Goal: Task Accomplishment & Management: Complete application form

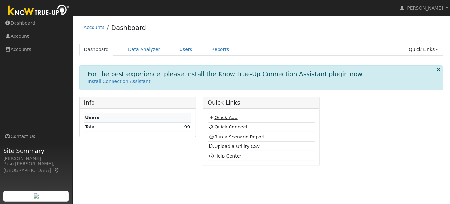
click at [221, 117] on link "Quick Add" at bounding box center [223, 117] width 29 height 5
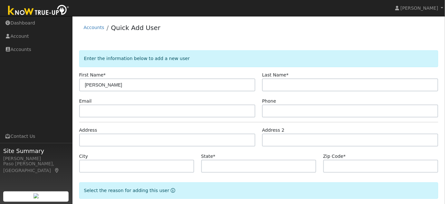
type input "[PERSON_NAME]"
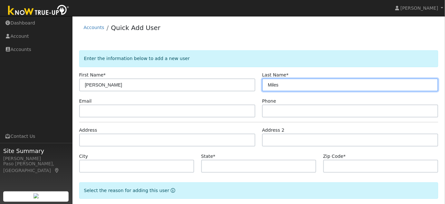
type input "Miles"
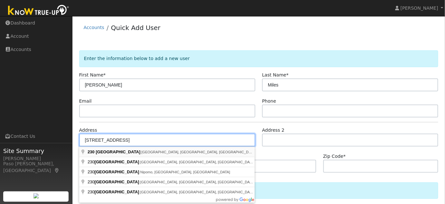
type input "230 North Suey Road"
type input "Santa Maria"
type input "CA"
type input "93454"
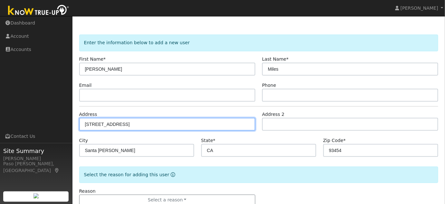
scroll to position [33, 0]
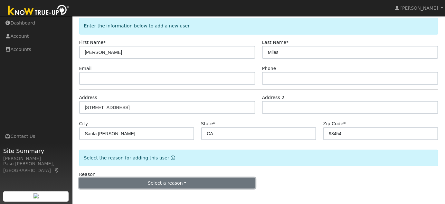
click at [177, 182] on button "Select a reason" at bounding box center [167, 182] width 176 height 11
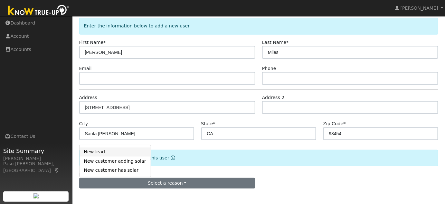
click at [95, 153] on link "New lead" at bounding box center [115, 151] width 71 height 9
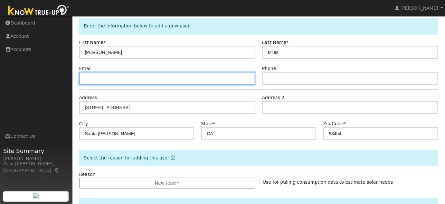
click at [118, 79] on input "text" at bounding box center [167, 78] width 176 height 13
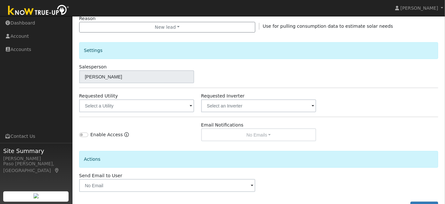
scroll to position [189, 0]
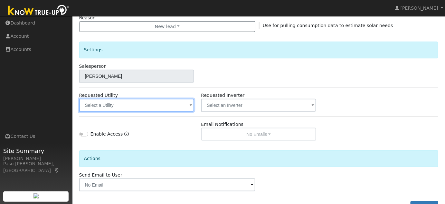
click at [156, 106] on input "text" at bounding box center [136, 105] width 115 height 13
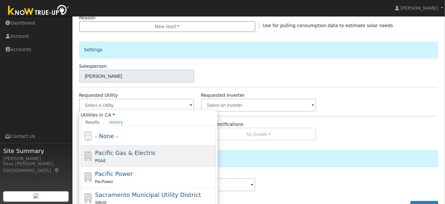
click at [116, 157] on div "PG&E" at bounding box center [154, 160] width 119 height 7
type input "Pacific Gas & Electric"
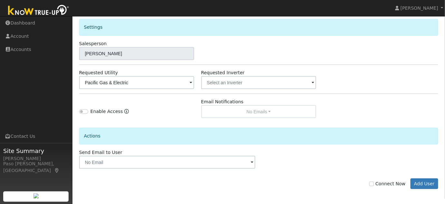
scroll to position [212, 0]
click at [374, 181] on input "Connect Now" at bounding box center [371, 183] width 5 height 5
checkbox input "true"
click at [434, 179] on button "Add User" at bounding box center [425, 183] width 28 height 11
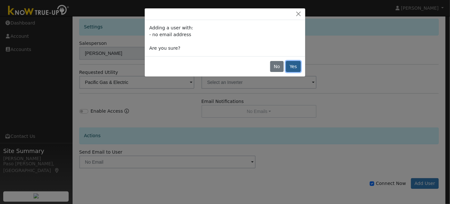
click at [294, 64] on button "Yes" at bounding box center [293, 66] width 15 height 11
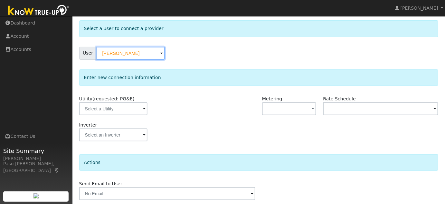
scroll to position [52, 0]
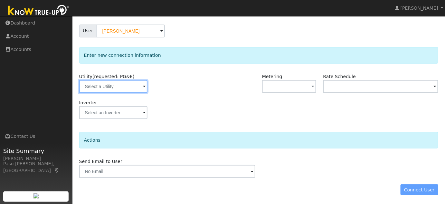
click at [119, 81] on input "text" at bounding box center [113, 86] width 68 height 13
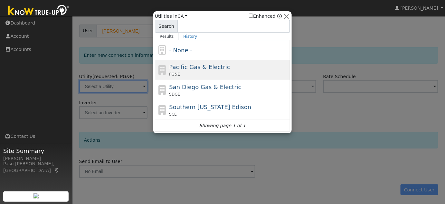
click at [226, 67] on div "Pacific Gas & Electric PG&E" at bounding box center [228, 69] width 119 height 14
type input "PG&E"
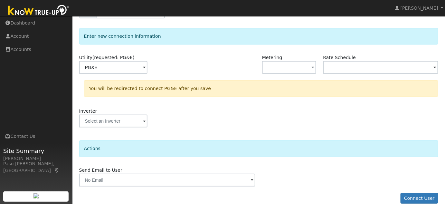
scroll to position [80, 0]
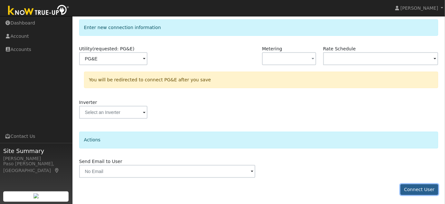
click at [425, 192] on button "Connect User" at bounding box center [420, 189] width 38 height 11
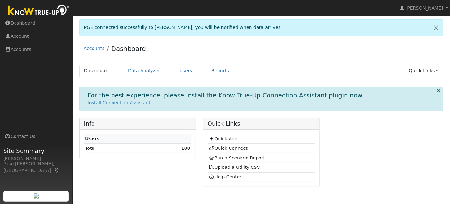
click at [187, 147] on link "100" at bounding box center [185, 147] width 9 height 5
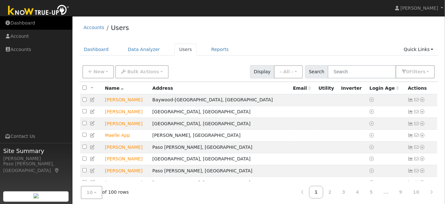
click at [24, 25] on link "Dashboard" at bounding box center [36, 22] width 72 height 13
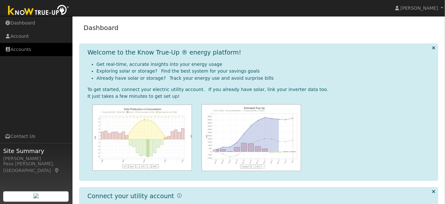
click at [24, 50] on link "Accounts" at bounding box center [36, 49] width 72 height 13
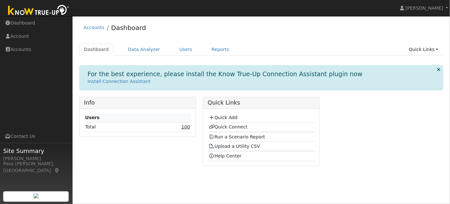
click at [187, 124] on link "100" at bounding box center [185, 126] width 9 height 5
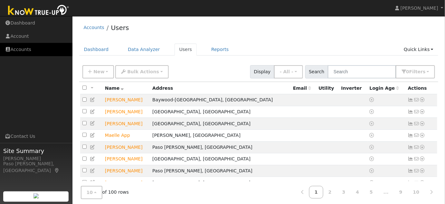
click at [25, 50] on link "Accounts" at bounding box center [36, 49] width 72 height 13
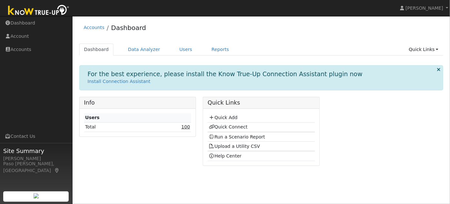
click at [185, 128] on link "100" at bounding box center [185, 126] width 9 height 5
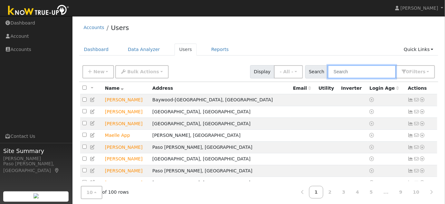
click at [354, 68] on input "text" at bounding box center [362, 71] width 68 height 13
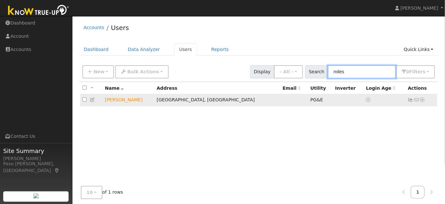
type input "miles"
click at [423, 102] on icon at bounding box center [423, 99] width 6 height 5
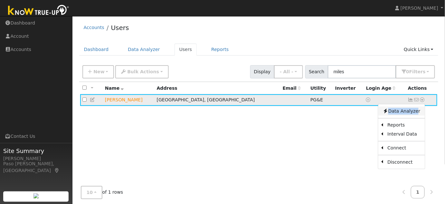
drag, startPoint x: 422, startPoint y: 102, endPoint x: 416, endPoint y: 110, distance: 10.5
click at [419, 103] on div "Data Analyzer Reports Scenario Health Check Energy Audit Account Timeline User …" at bounding box center [422, 99] width 6 height 7
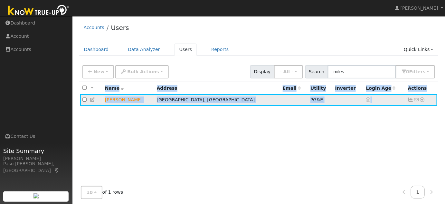
click at [115, 100] on td "Tyrone Miles" at bounding box center [129, 100] width 52 height 12
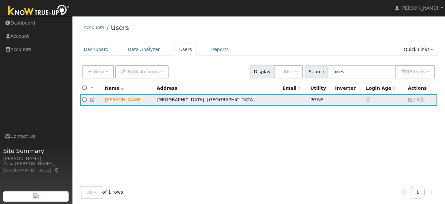
click at [424, 97] on link at bounding box center [423, 99] width 6 height 7
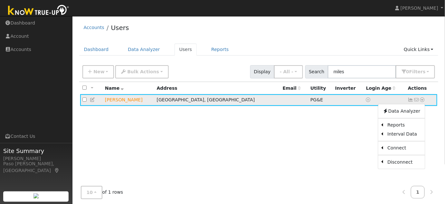
click at [395, 116] on ul "Data Analyzer Reports Scenario Health Check Energy Audit Account Timeline User …" at bounding box center [401, 136] width 47 height 65
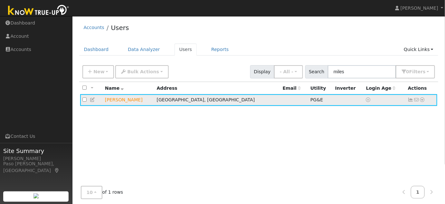
click at [425, 100] on icon at bounding box center [423, 99] width 6 height 5
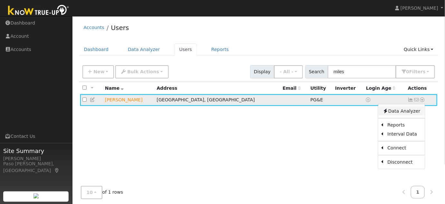
click at [415, 109] on link "Data Analyzer" at bounding box center [401, 110] width 47 height 9
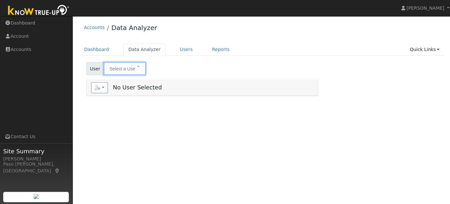
type input "[PERSON_NAME]"
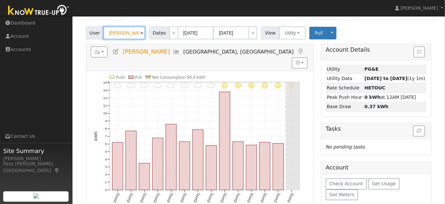
scroll to position [37, 0]
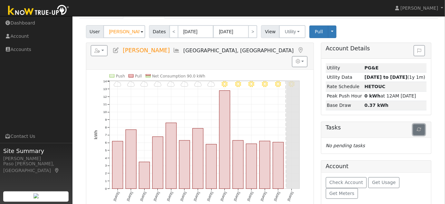
click at [420, 125] on button "button" at bounding box center [419, 129] width 12 height 11
click at [421, 132] on button "button" at bounding box center [419, 129] width 12 height 11
click at [105, 50] on button "button" at bounding box center [99, 50] width 17 height 11
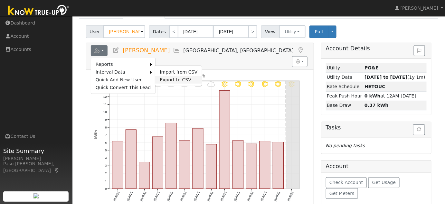
click at [161, 78] on link "Export to CSV" at bounding box center [178, 80] width 47 height 8
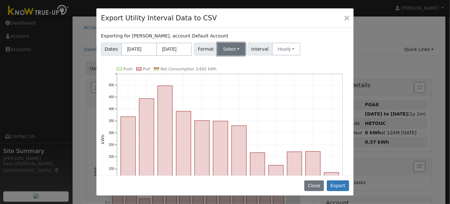
click at [224, 50] on button "Select" at bounding box center [231, 49] width 28 height 13
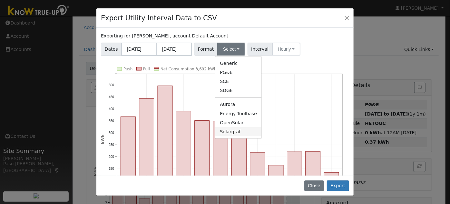
click at [229, 133] on link "Solargraf" at bounding box center [238, 131] width 46 height 9
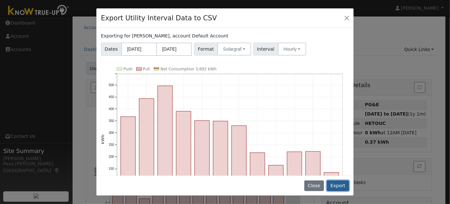
click at [341, 183] on button "Export" at bounding box center [338, 185] width 22 height 11
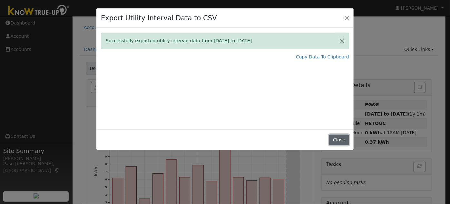
click at [344, 140] on button "Close" at bounding box center [339, 139] width 20 height 11
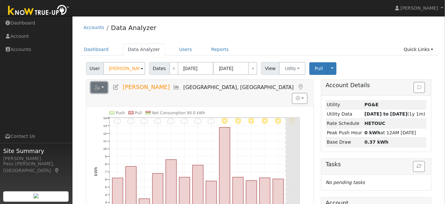
click at [101, 87] on button "button" at bounding box center [99, 87] width 17 height 11
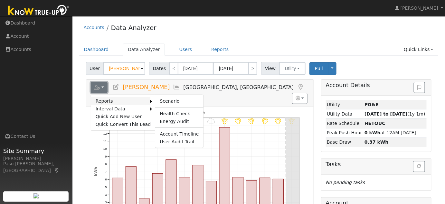
click at [91, 82] on button "button" at bounding box center [99, 87] width 17 height 11
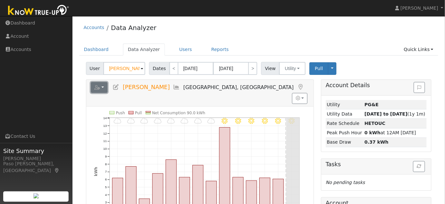
click at [100, 90] on button "button" at bounding box center [99, 87] width 17 height 11
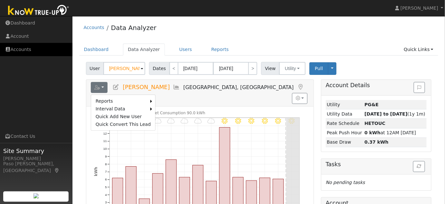
click at [19, 47] on link "Accounts" at bounding box center [36, 49] width 72 height 13
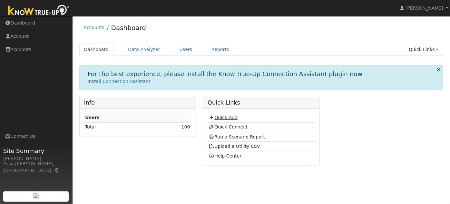
click at [222, 116] on link "Quick Add" at bounding box center [223, 117] width 29 height 5
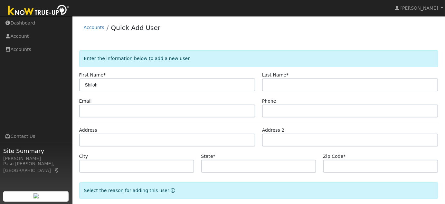
type input "Shiloh"
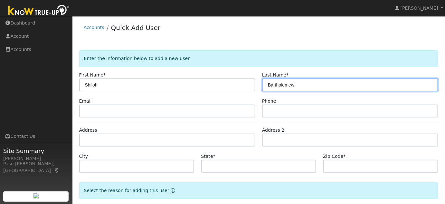
type input "Bartholemew"
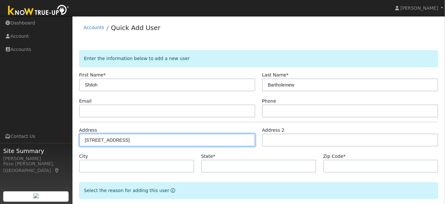
type input "[STREET_ADDRESS]"
type input "Santa [PERSON_NAME]"
type input "CA"
type input "93455"
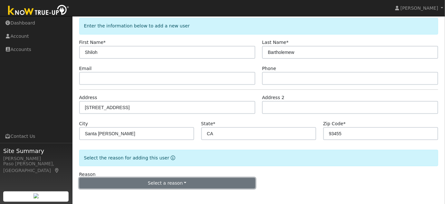
click at [177, 184] on button "Select a reason" at bounding box center [167, 182] width 176 height 11
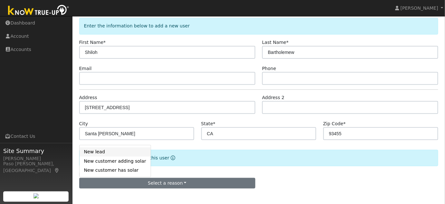
click at [99, 152] on link "New lead" at bounding box center [115, 151] width 71 height 9
click at [99, 152] on div "Select the reason for adding this user" at bounding box center [258, 157] width 359 height 16
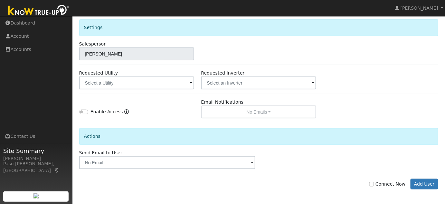
scroll to position [212, 0]
click at [374, 182] on input "Connect Now" at bounding box center [371, 183] width 5 height 5
checkbox input "true"
click at [425, 185] on button "Add User" at bounding box center [425, 183] width 28 height 11
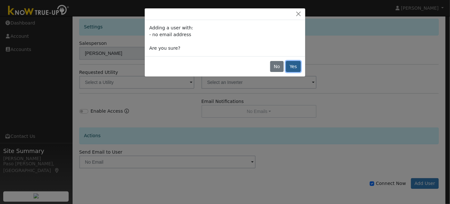
click at [299, 66] on button "Yes" at bounding box center [293, 66] width 15 height 11
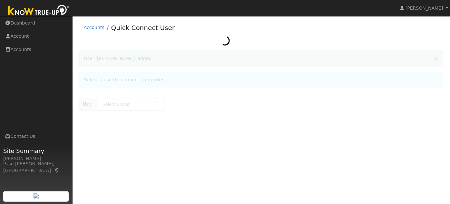
type input "Shiloh Bartholemew"
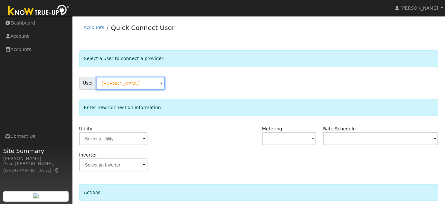
scroll to position [52, 0]
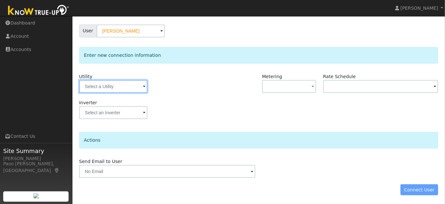
click at [104, 88] on input "text" at bounding box center [113, 86] width 68 height 13
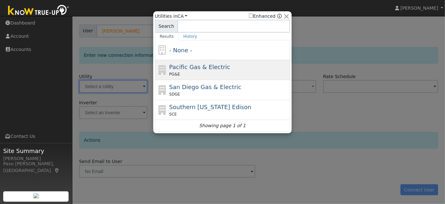
click at [184, 67] on span "Pacific Gas & Electric" at bounding box center [199, 66] width 61 height 7
type input "PG&E"
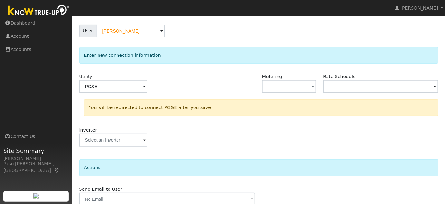
scroll to position [80, 0]
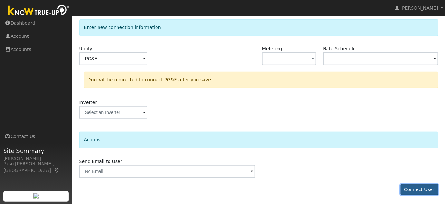
click at [427, 188] on button "Connect User" at bounding box center [420, 189] width 38 height 11
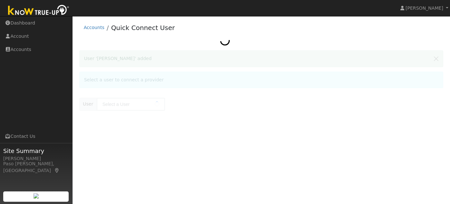
type input "[PERSON_NAME]"
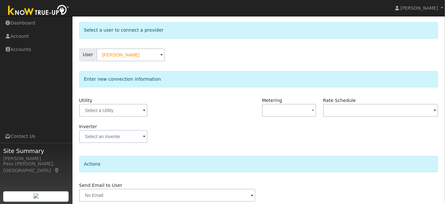
scroll to position [52, 0]
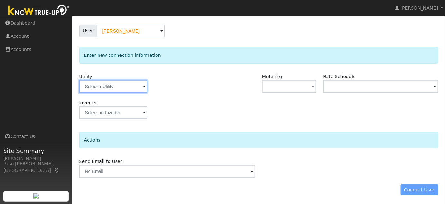
click at [127, 85] on input "text" at bounding box center [113, 86] width 68 height 13
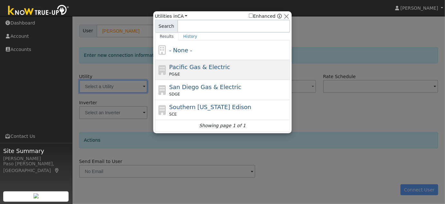
click at [205, 68] on span "Pacific Gas & Electric" at bounding box center [199, 66] width 61 height 7
type input "PG&E"
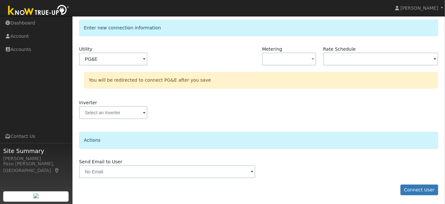
scroll to position [80, 0]
click at [418, 189] on button "Connect User" at bounding box center [420, 189] width 38 height 11
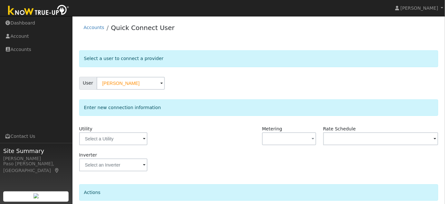
click at [144, 135] on span at bounding box center [144, 138] width 3 height 7
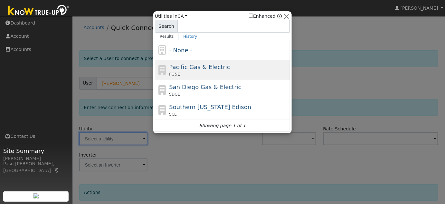
click at [204, 65] on span "Pacific Gas & Electric" at bounding box center [199, 66] width 61 height 7
type input "PG&E"
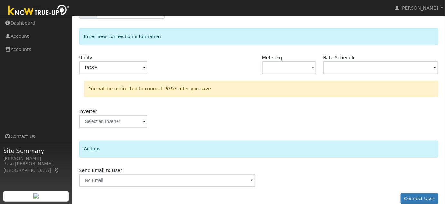
scroll to position [80, 0]
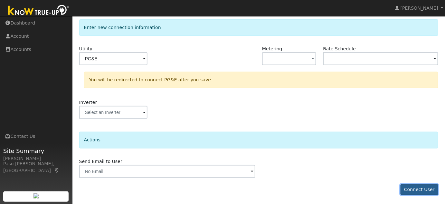
click at [423, 188] on button "Connect User" at bounding box center [420, 189] width 38 height 11
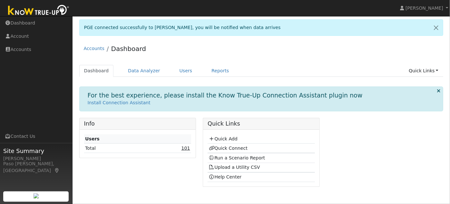
click at [184, 147] on link "101" at bounding box center [185, 147] width 9 height 5
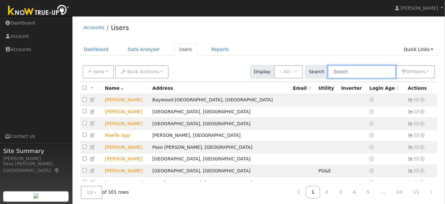
click at [356, 70] on input "text" at bounding box center [362, 71] width 68 height 13
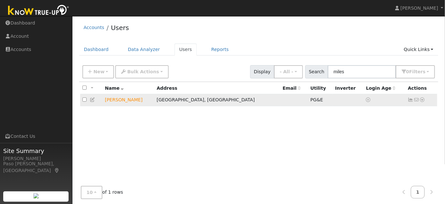
click at [423, 101] on icon at bounding box center [423, 99] width 6 height 5
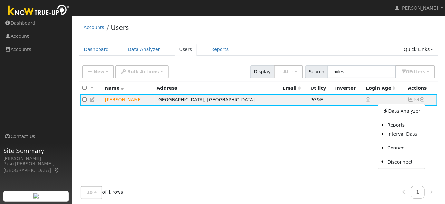
click at [260, 152] on div "All None All on page None on page Name Address Email Utility Inverter Login Age…" at bounding box center [258, 143] width 359 height 122
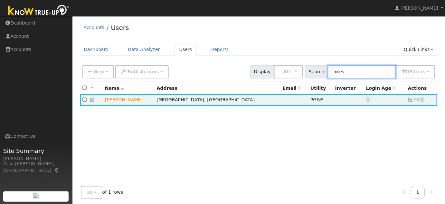
click at [357, 68] on input "miles" at bounding box center [362, 71] width 68 height 13
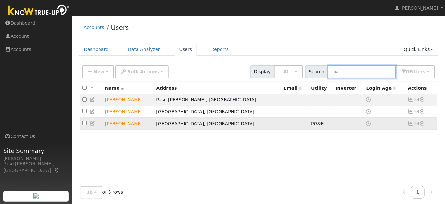
type input "bar"
click at [424, 124] on icon at bounding box center [423, 123] width 6 height 5
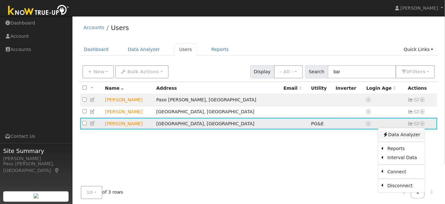
click at [407, 137] on link "Data Analyzer" at bounding box center [401, 134] width 47 height 9
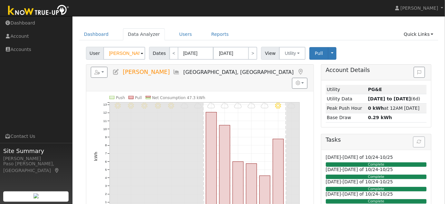
scroll to position [6, 0]
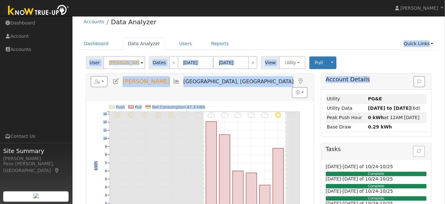
drag, startPoint x: 363, startPoint y: 82, endPoint x: 374, endPoint y: 55, distance: 29.1
click at [374, 55] on div "User [PERSON_NAME] Account Default Account Default Account [STREET_ADDRESS] Pri…" at bounding box center [258, 194] width 359 height 281
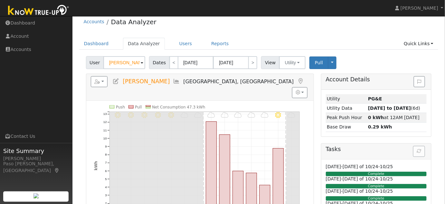
click at [399, 66] on div "User [PERSON_NAME] Account Default Account Default Account [STREET_ADDRESS] Pri…" at bounding box center [259, 61] width 348 height 15
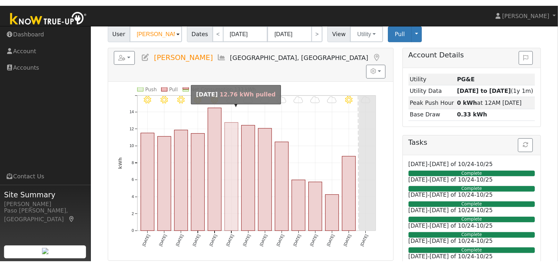
scroll to position [0, 0]
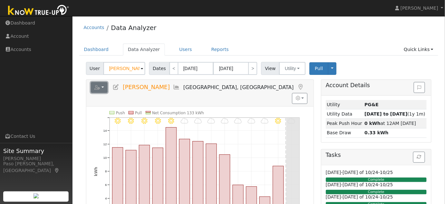
click at [102, 87] on button "button" at bounding box center [99, 87] width 17 height 11
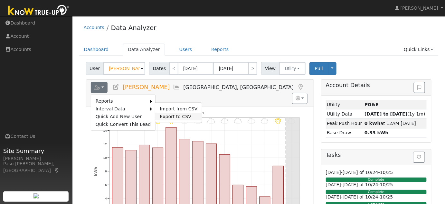
click at [159, 113] on link "Export to CSV" at bounding box center [178, 116] width 47 height 8
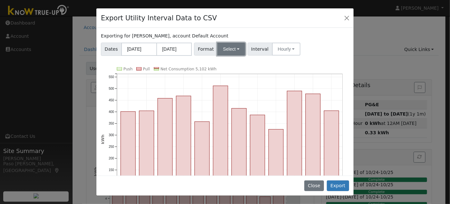
click at [236, 49] on button "Select" at bounding box center [231, 49] width 28 height 13
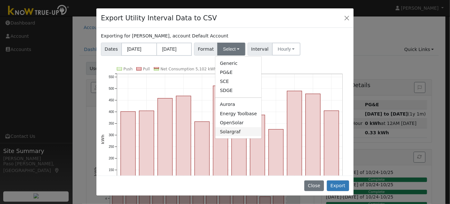
click at [231, 132] on link "Solargraf" at bounding box center [238, 131] width 46 height 9
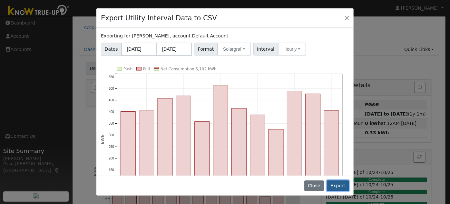
click at [341, 183] on button "Export" at bounding box center [338, 185] width 22 height 11
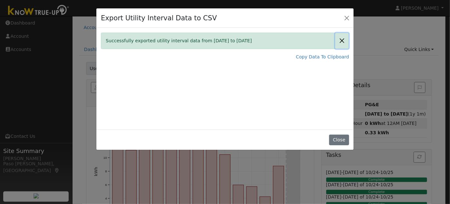
click at [341, 36] on button "Close" at bounding box center [342, 41] width 14 height 16
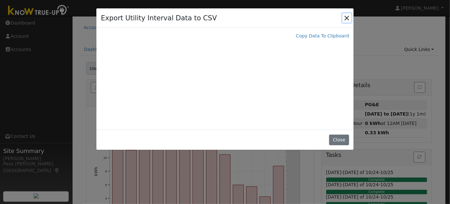
click at [349, 14] on button "Close" at bounding box center [346, 17] width 9 height 9
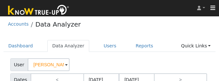
click at [216, 52] on ul "Dashboard Data Analyzer Users Reports Quick Links Quick Add Quick Connect Run a…" at bounding box center [110, 46] width 212 height 12
